Goal: Book appointment/travel/reservation

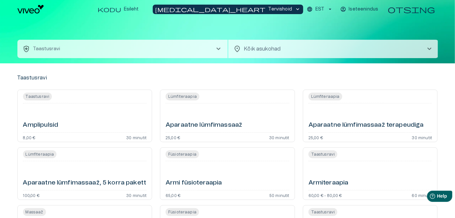
click at [430, 47] on span "chevron_right" at bounding box center [430, 49] width 8 height 8
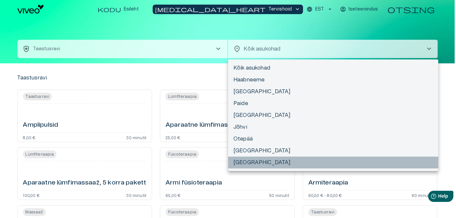
click at [250, 161] on li "Tallinnast" at bounding box center [333, 163] width 210 height 12
type input "**********"
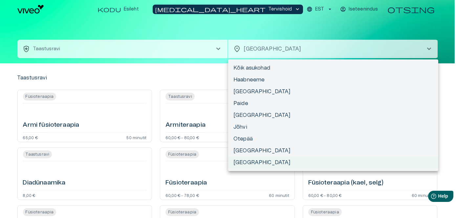
click at [263, 47] on body "Hindame teie privaatsust Kasutame küpsiseid teie sirvimiskogemuse parandamiseks…" at bounding box center [228, 109] width 456 height 218
click at [186, 26] on div at bounding box center [228, 109] width 456 height 218
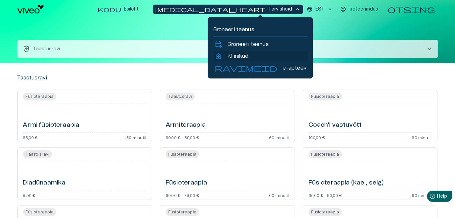
click at [235, 54] on p "Kliinikud" at bounding box center [238, 56] width 21 height 8
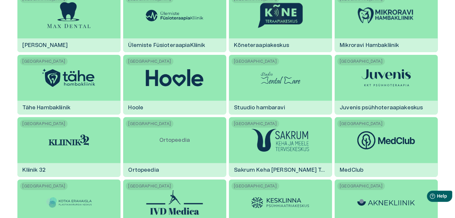
scroll to position [1117, 0]
